Goal: Task Accomplishment & Management: Use online tool/utility

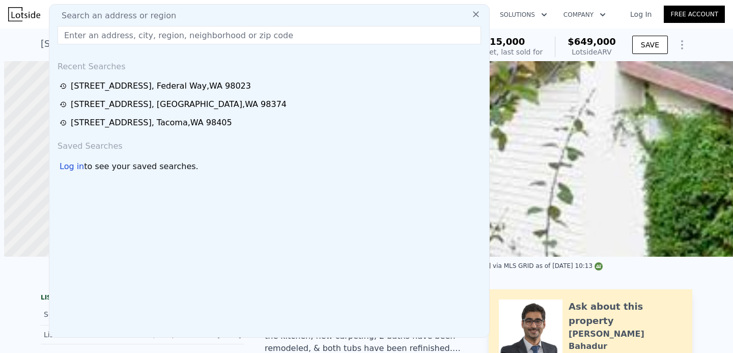
scroll to position [0, 4]
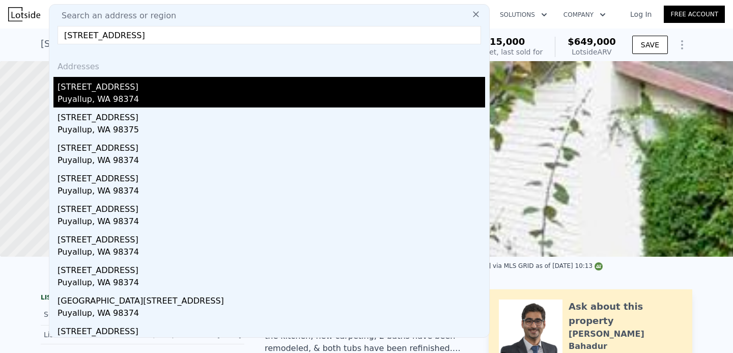
type input "[STREET_ADDRESS]"
click at [112, 85] on div "[STREET_ADDRESS]" at bounding box center [272, 85] width 428 height 16
type input "2"
type input "1002"
type input "1420"
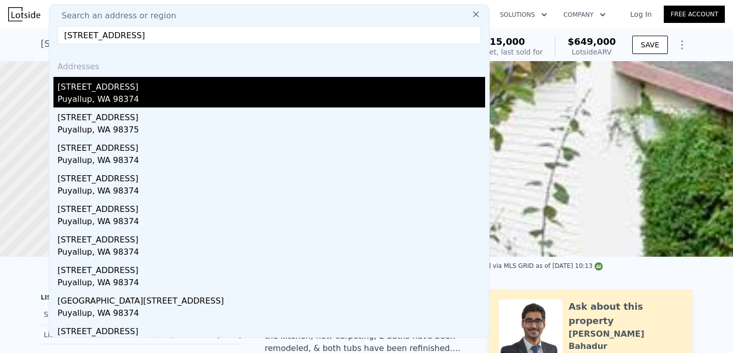
type input "7489"
type input "11245"
type input "$ 470,000"
type input "4"
type input "$ 258,839"
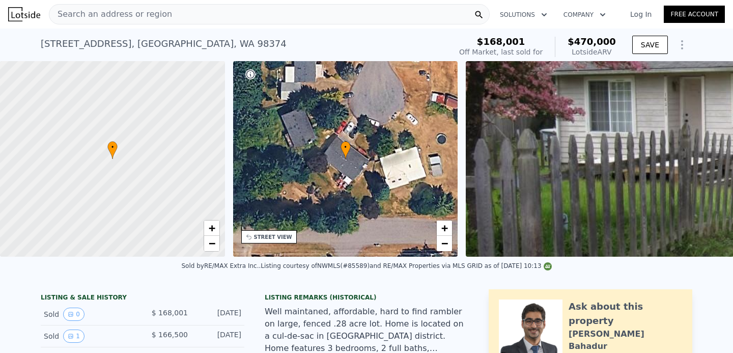
click at [266, 39] on div "[STREET_ADDRESS] Sold [DATE] for $168,001 (~ARV $470k )" at bounding box center [244, 47] width 406 height 29
